Goal: Find specific page/section: Find specific page/section

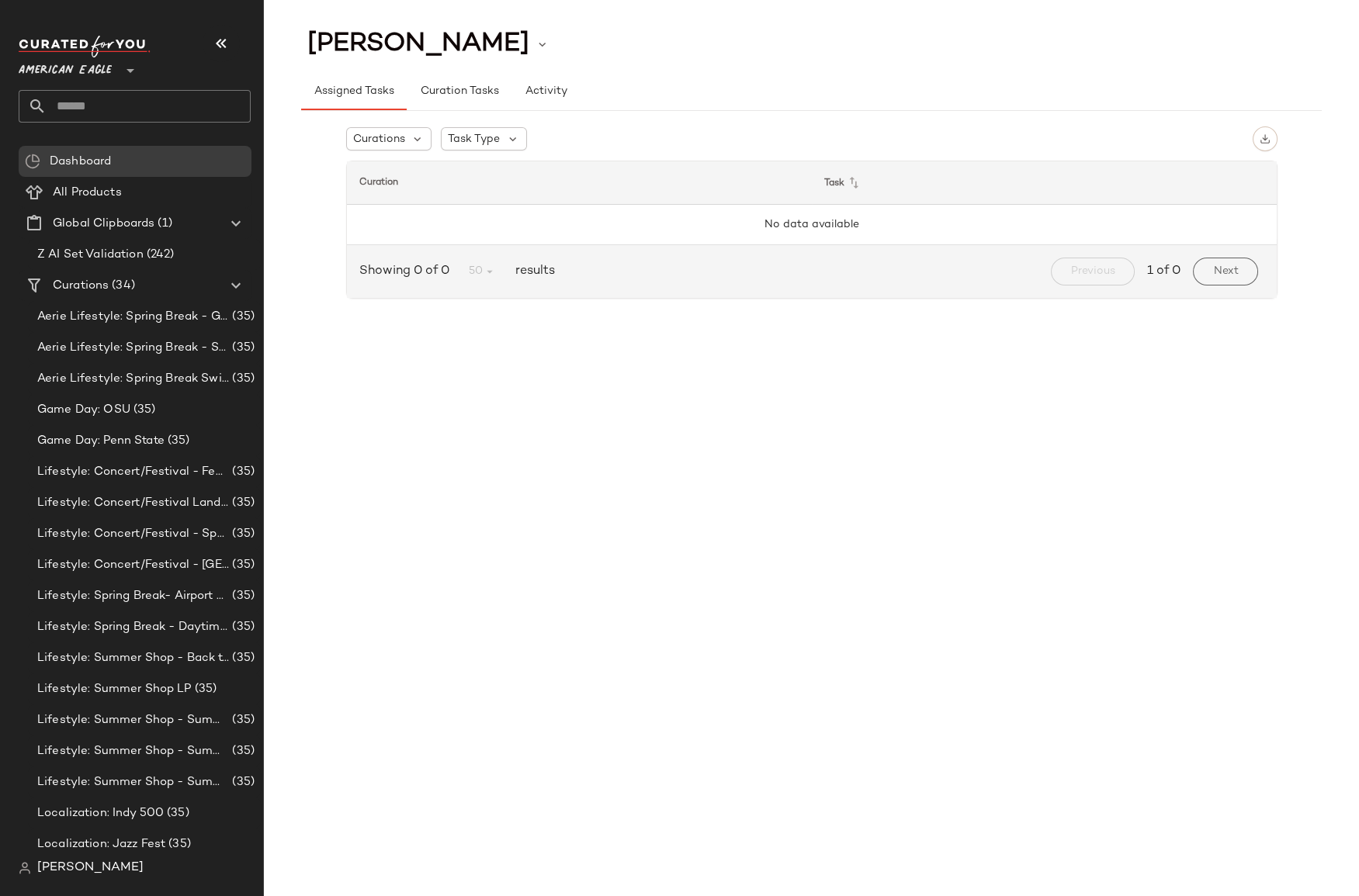
click at [86, 71] on span "American Eagle" at bounding box center [65, 66] width 93 height 28
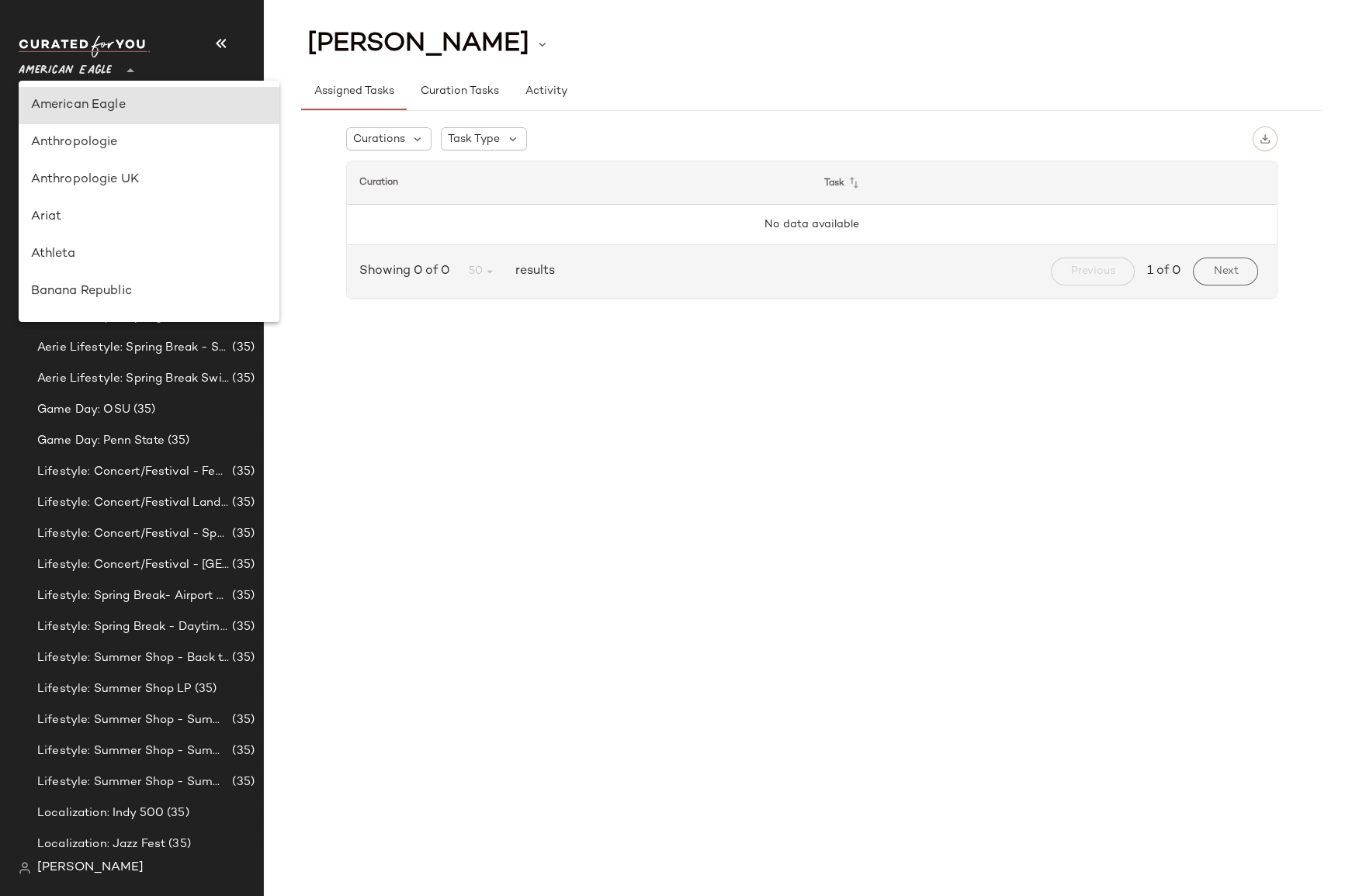
scroll to position [686, 0]
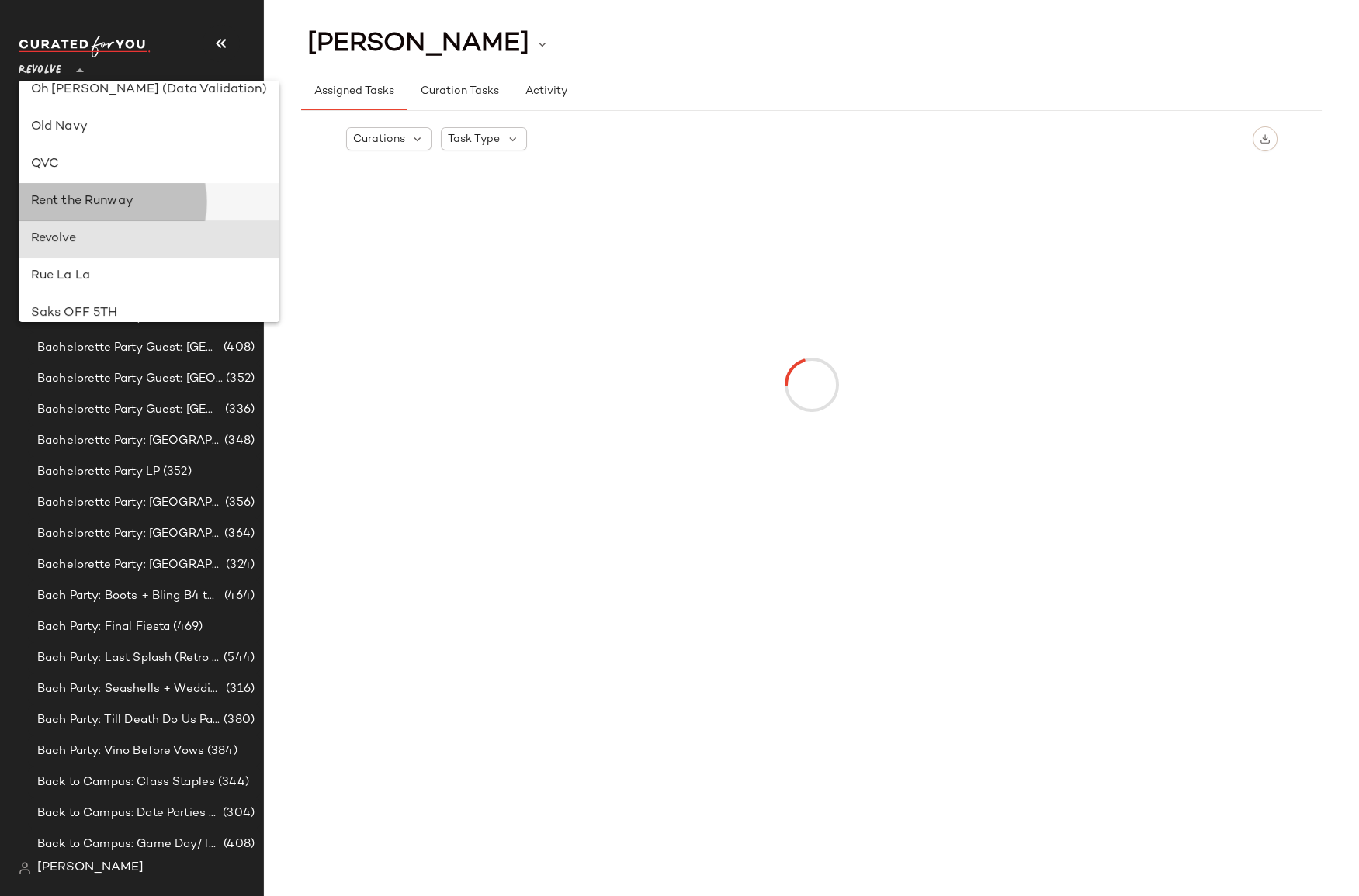
click at [124, 197] on div "Rent the Runway" at bounding box center [149, 201] width 236 height 19
type input "**"
